Goal: Task Accomplishment & Management: Manage account settings

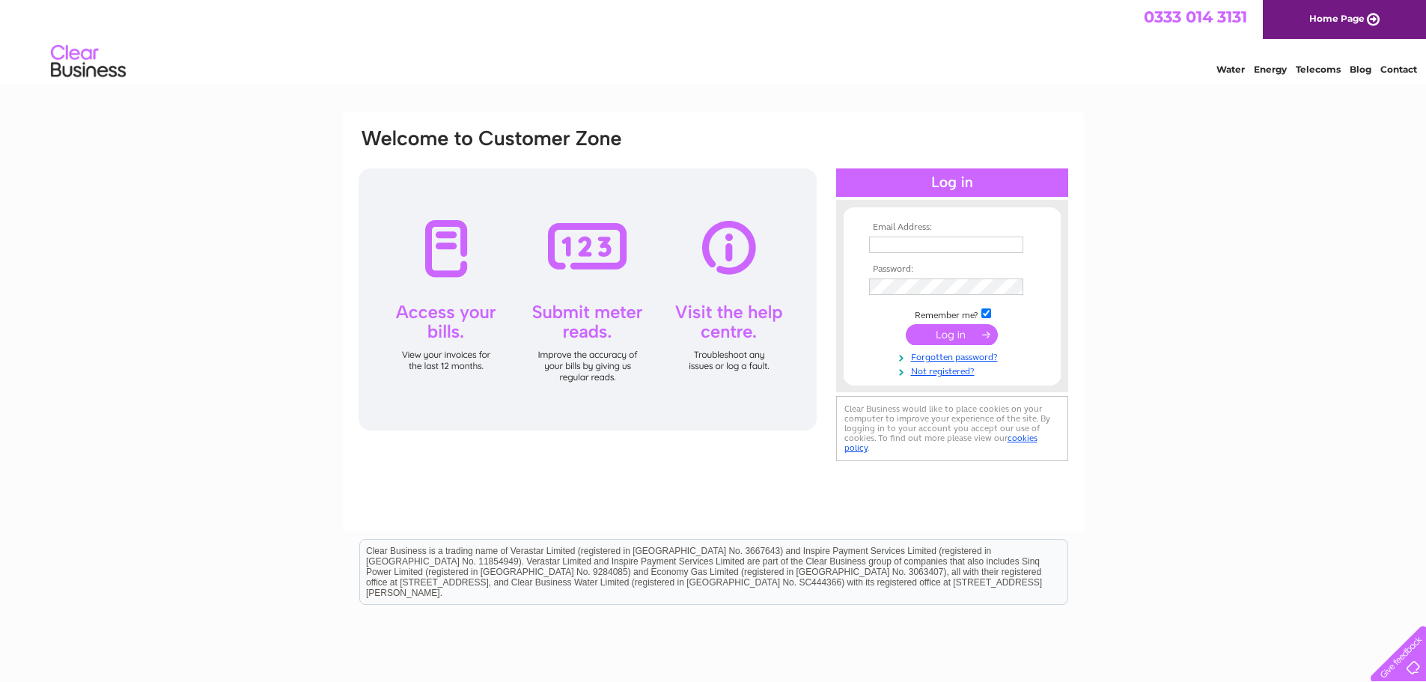
click at [905, 235] on td at bounding box center [952, 245] width 174 height 24
click at [906, 244] on input "text" at bounding box center [947, 246] width 156 height 18
type input "sales@highlandstoves.com"
click at [944, 337] on input "submit" at bounding box center [952, 334] width 92 height 21
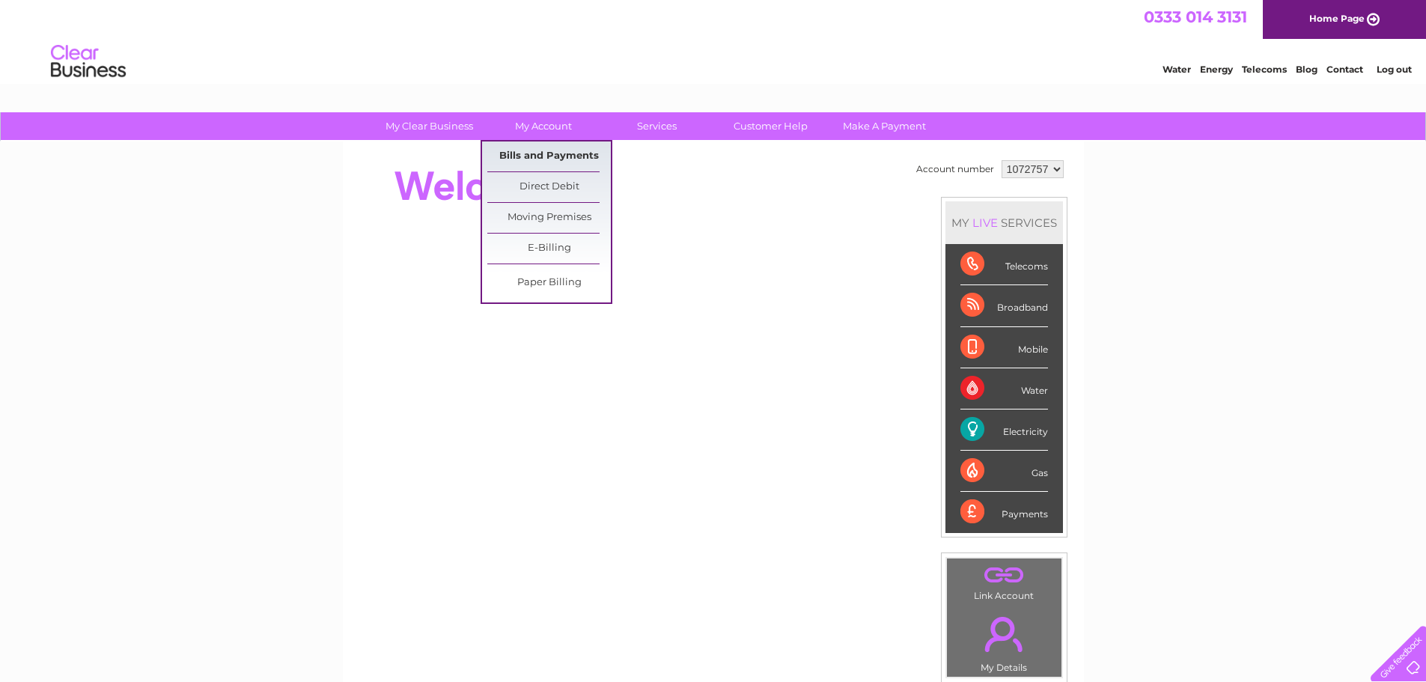
click at [542, 159] on link "Bills and Payments" at bounding box center [548, 156] width 123 height 30
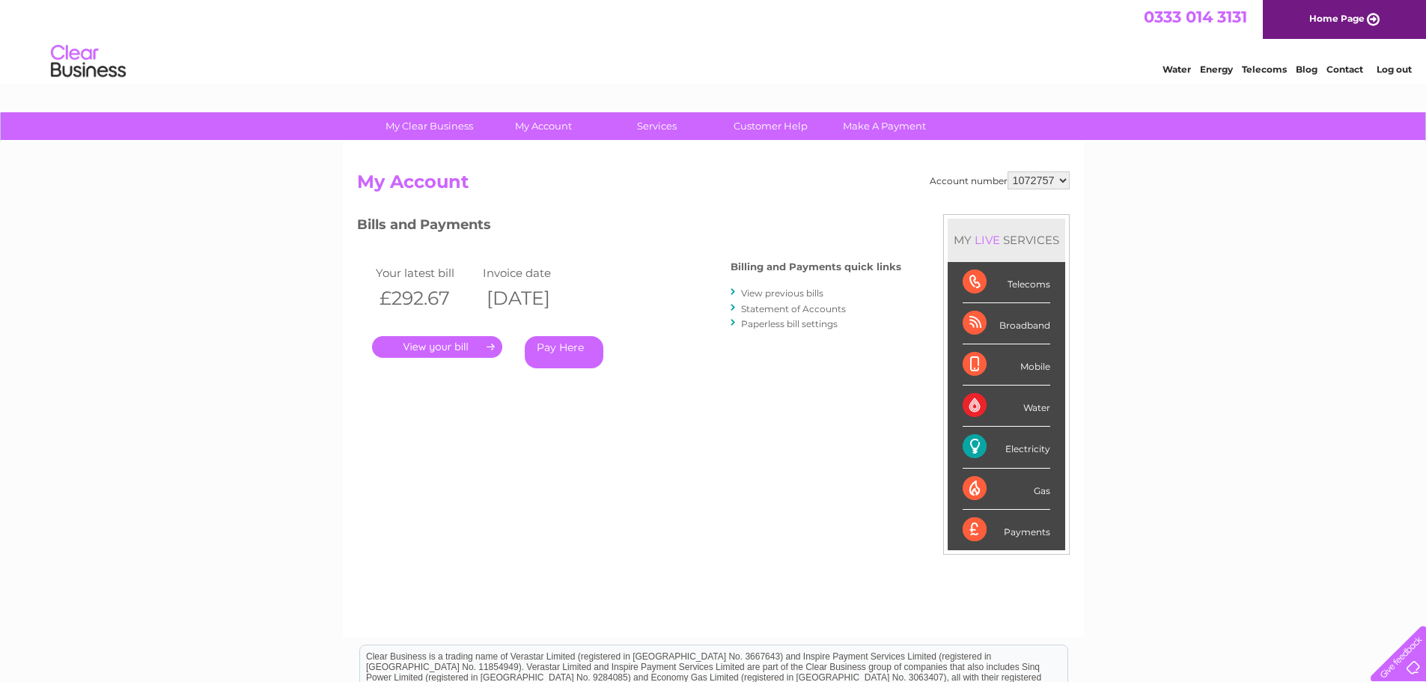
click at [429, 344] on link "." at bounding box center [437, 347] width 130 height 22
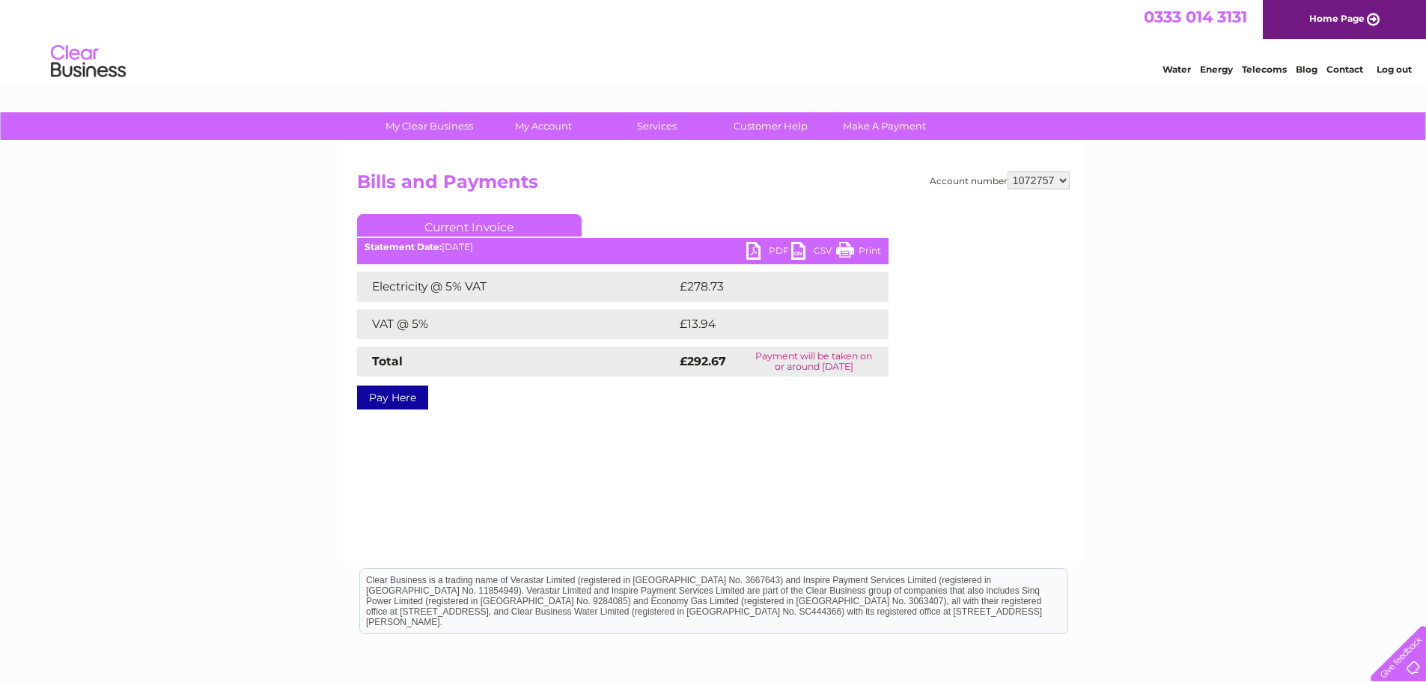
click at [765, 253] on link "PDF" at bounding box center [768, 253] width 45 height 22
